Goal: Task Accomplishment & Management: Complete application form

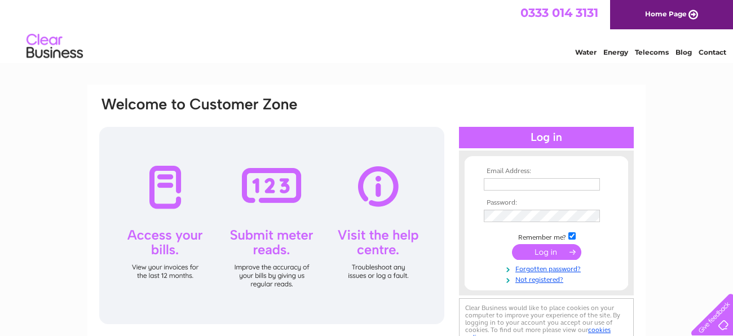
click at [535, 182] on input "text" at bounding box center [542, 184] width 116 height 12
type input "[EMAIL_ADDRESS][DOMAIN_NAME]"
click at [582, 52] on link "Water" at bounding box center [585, 52] width 21 height 8
click at [499, 182] on input "text" at bounding box center [542, 184] width 116 height 12
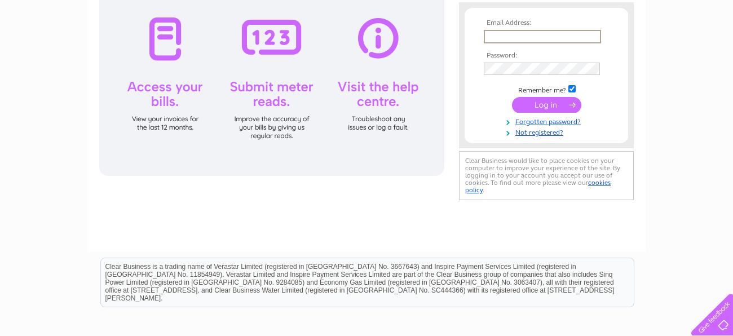
scroll to position [150, 0]
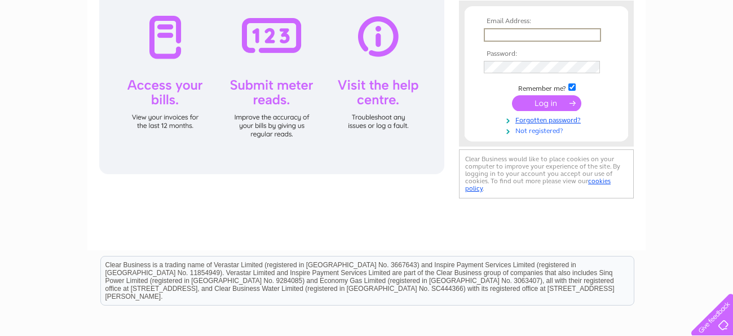
click at [536, 132] on link "Not registered?" at bounding box center [548, 130] width 128 height 11
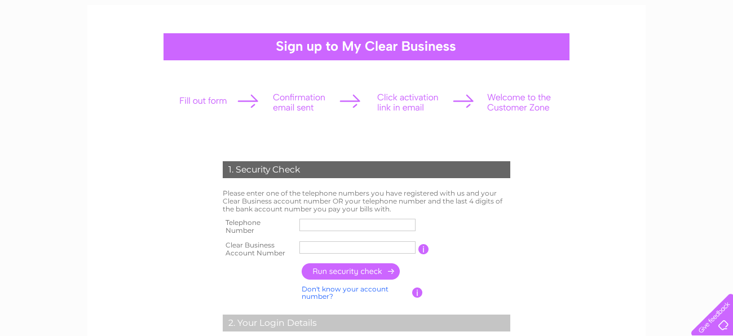
scroll to position [121, 0]
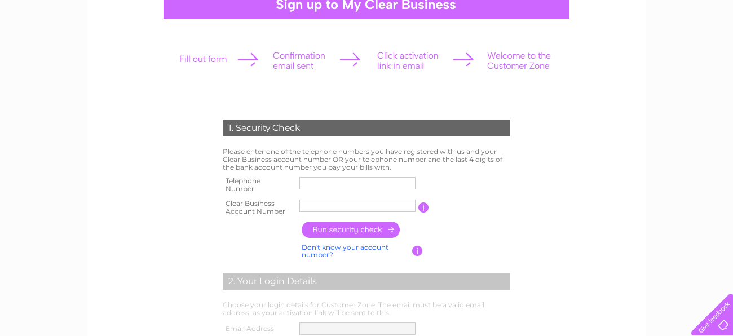
click at [355, 184] on input "text" at bounding box center [357, 183] width 116 height 12
